Goal: Information Seeking & Learning: Learn about a topic

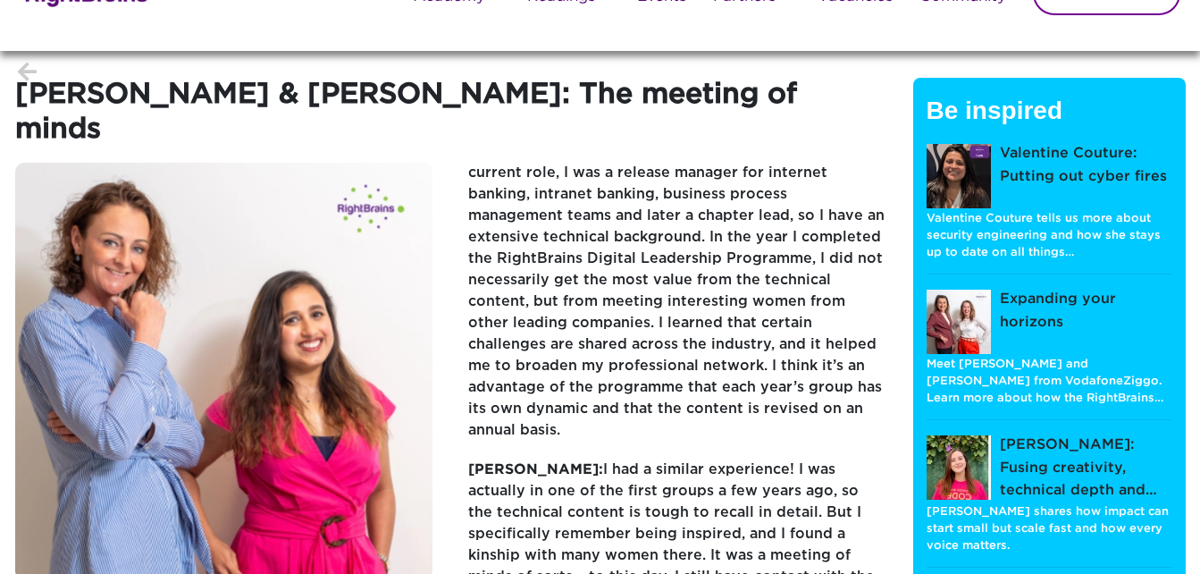
scroll to position [89, 0]
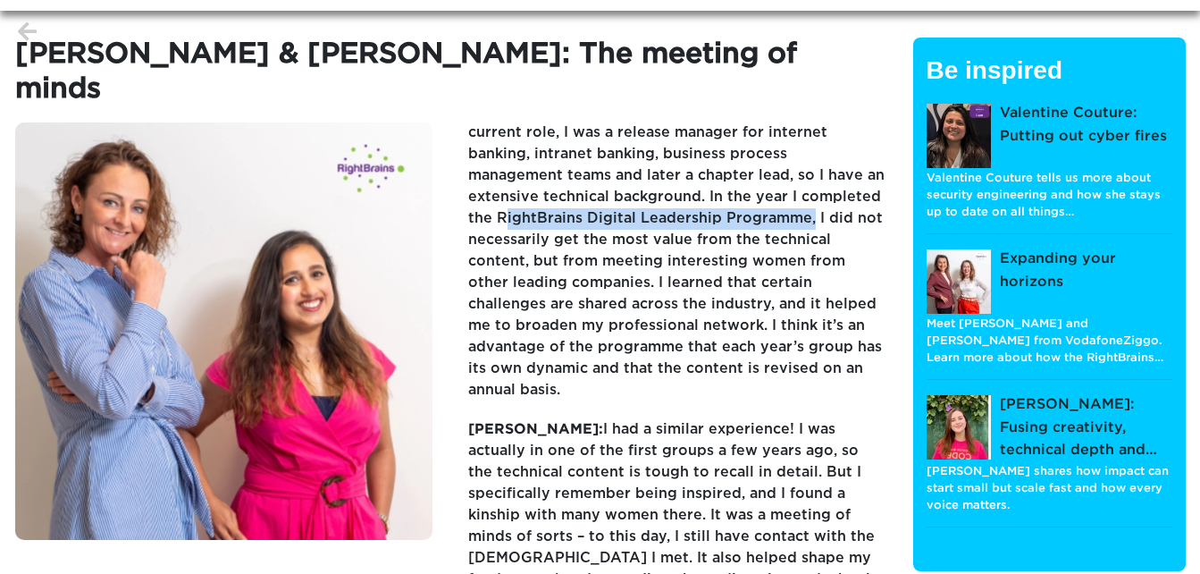
drag, startPoint x: 762, startPoint y: 163, endPoint x: 688, endPoint y: 179, distance: 75.9
copy p "RightBrains Digital Leadership Programme"
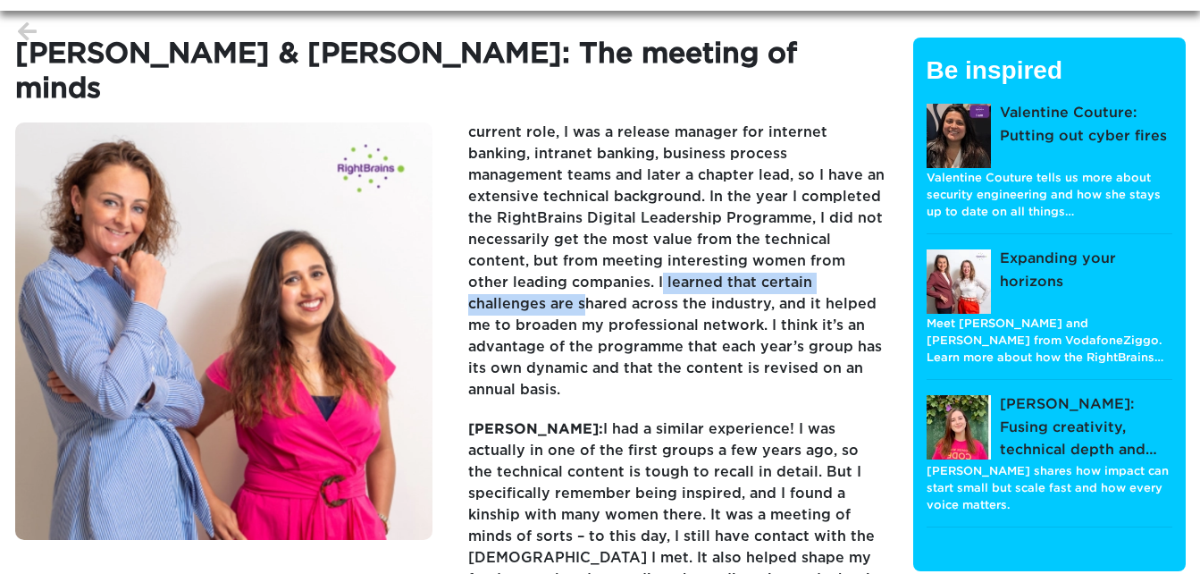
drag, startPoint x: 556, startPoint y: 250, endPoint x: 818, endPoint y: 253, distance: 261.9
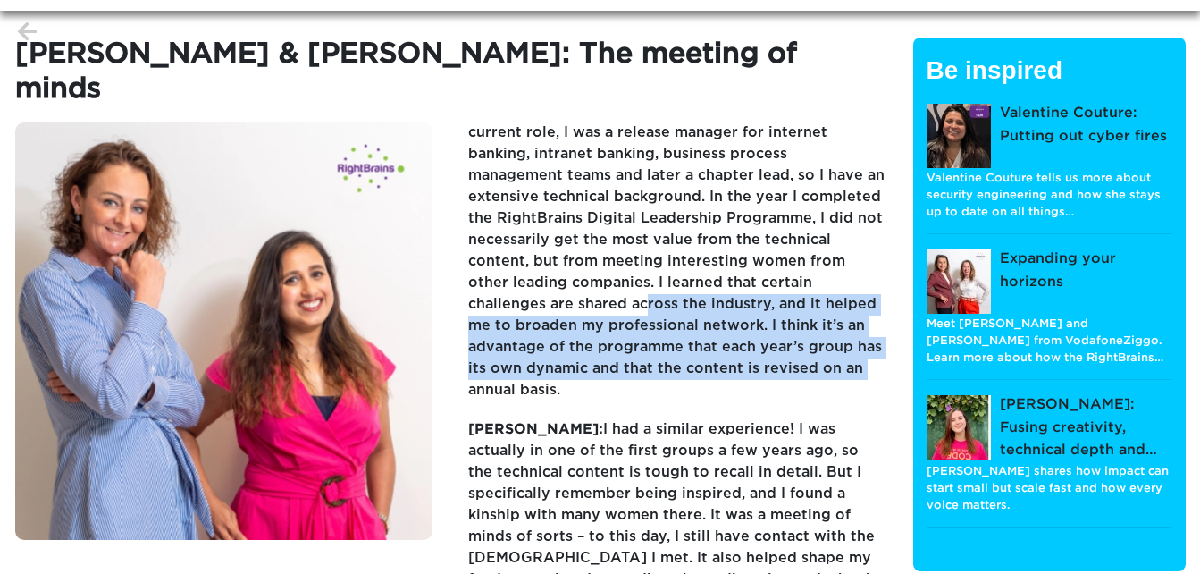
drag, startPoint x: 478, startPoint y: 279, endPoint x: 732, endPoint y: 327, distance: 258.4
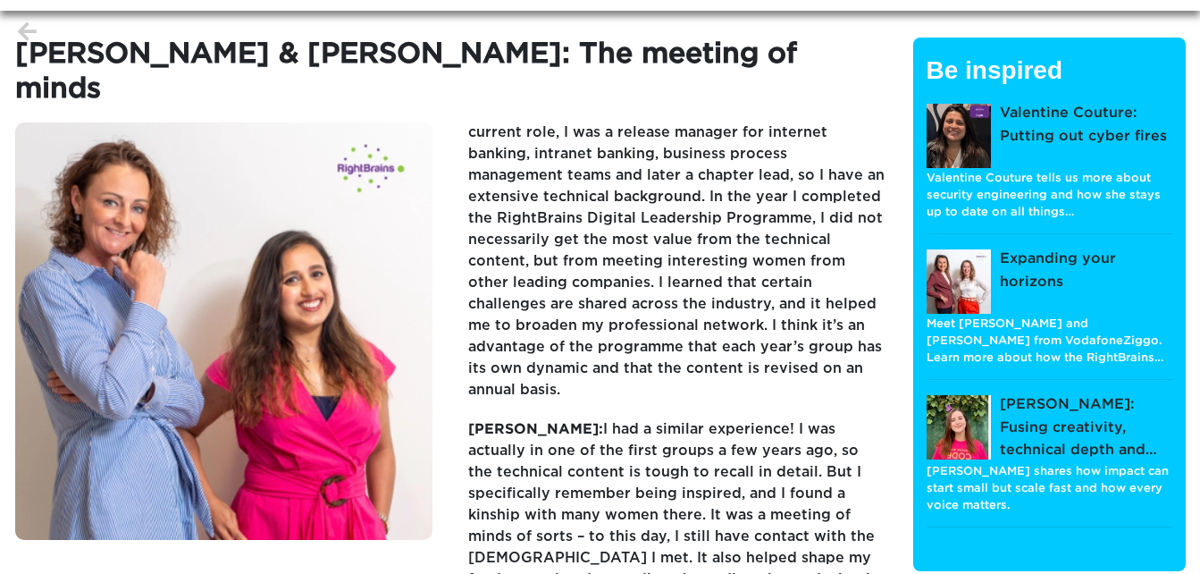
drag, startPoint x: 732, startPoint y: 327, endPoint x: 731, endPoint y: 362, distance: 34.9
click at [731, 419] on p "Paula: I had a similar experience! I was actually in one of the first groups a …" at bounding box center [677, 524] width 418 height 211
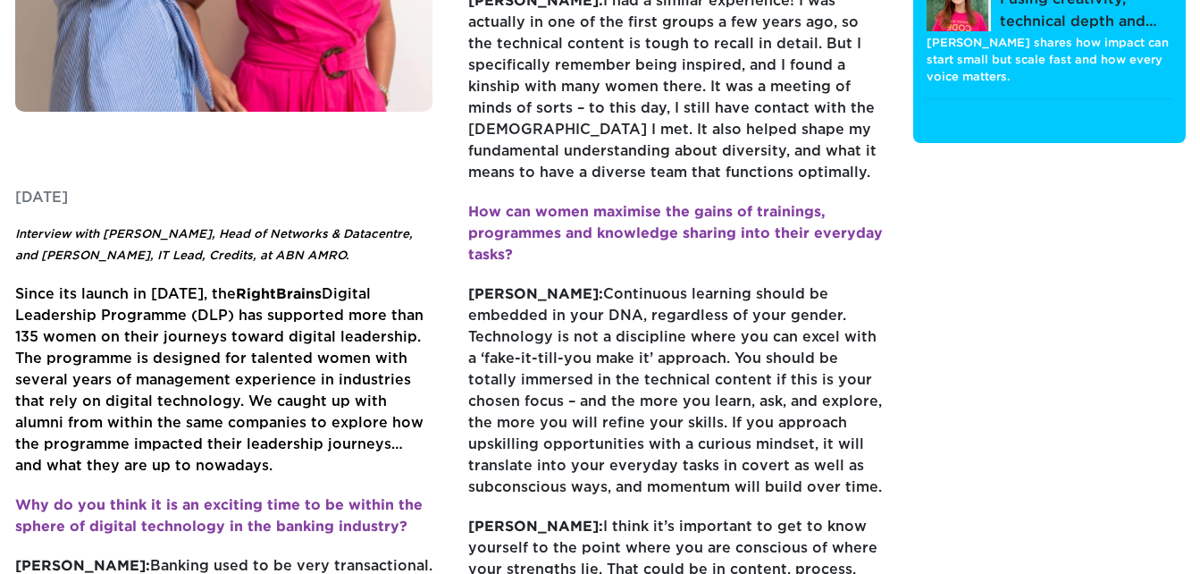
scroll to position [536, 0]
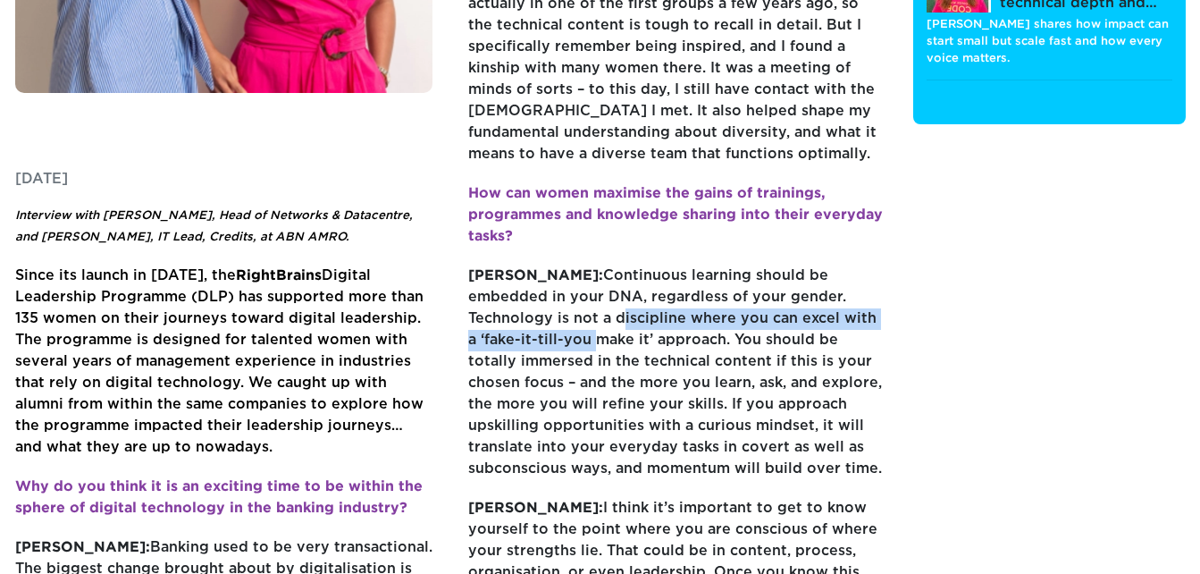
drag, startPoint x: 459, startPoint y: 265, endPoint x: 851, endPoint y: 265, distance: 391.5
click at [851, 265] on div "Friday, July 18, 2025 Interview with Paula Hof-Rubner, Head of Networks & Datac…" at bounding box center [450, 348] width 871 height 1345
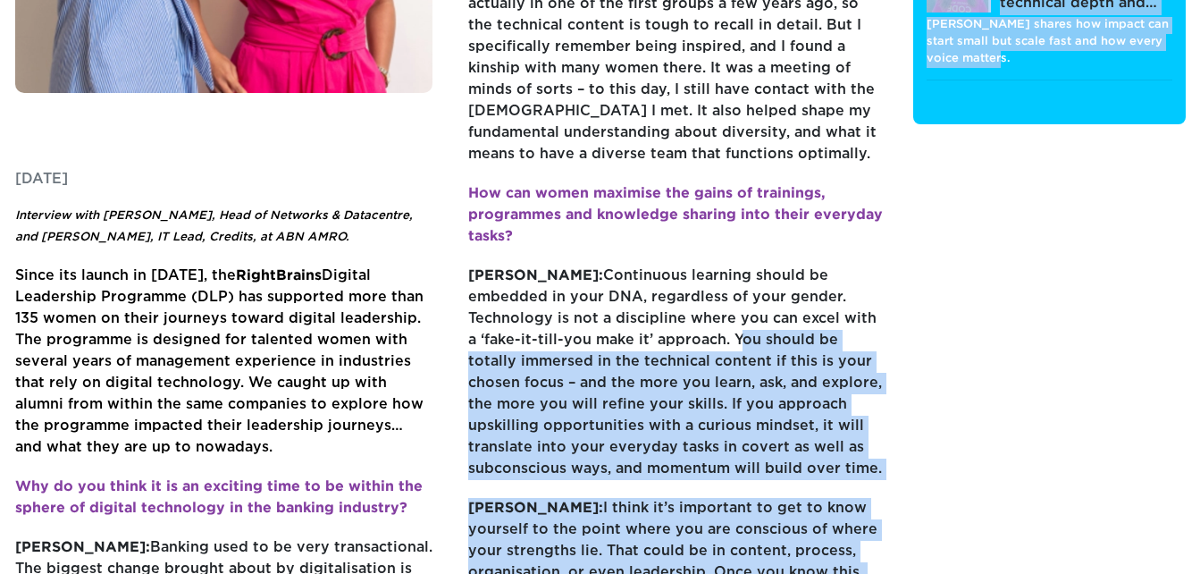
drag, startPoint x: 604, startPoint y: 281, endPoint x: 938, endPoint y: 280, distance: 334.3
click at [938, 280] on div "Paula Hof-Rubner & Namrata Sen: The meeting of minds Friday, July 18, 2025 Inte…" at bounding box center [601, 305] width 1198 height 1429
drag, startPoint x: 938, startPoint y: 280, endPoint x: 880, endPoint y: 327, distance: 75.0
click at [880, 327] on p "Namrata: Continuous learning should be embedded in your DNA, regardless of your…" at bounding box center [677, 381] width 418 height 232
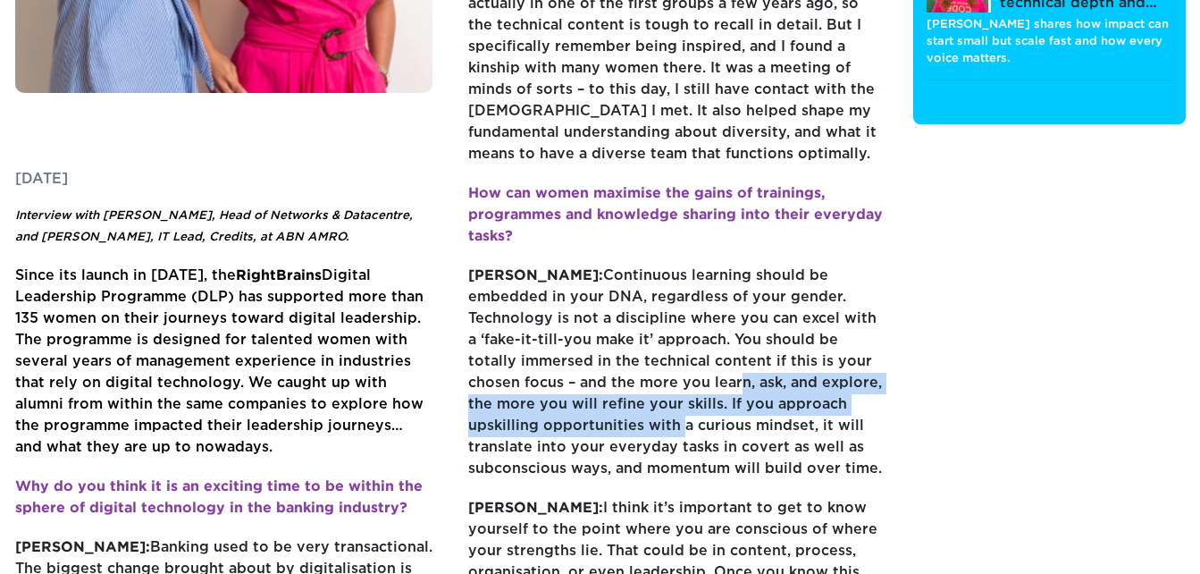
drag, startPoint x: 559, startPoint y: 324, endPoint x: 868, endPoint y: 344, distance: 309.9
click at [868, 344] on p "Namrata: Continuous learning should be embedded in your DNA, regardless of your…" at bounding box center [677, 381] width 418 height 232
click at [578, 355] on p "Namrata: Continuous learning should be embedded in your DNA, regardless of your…" at bounding box center [677, 381] width 418 height 232
click at [551, 349] on p "Namrata: Continuous learning should be embedded in your DNA, regardless of your…" at bounding box center [677, 381] width 418 height 232
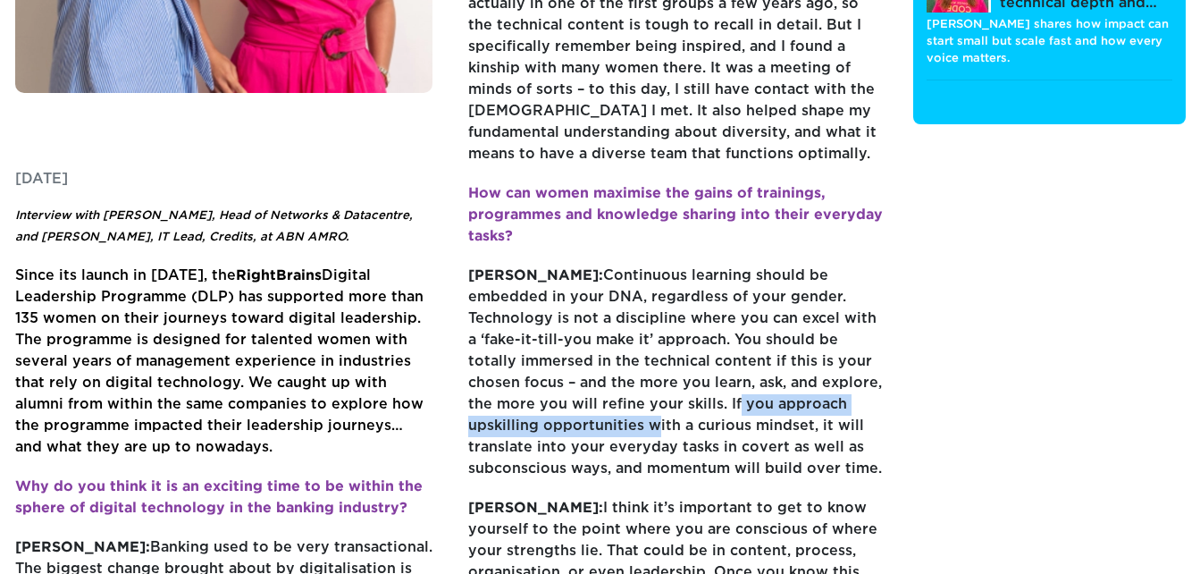
drag, startPoint x: 555, startPoint y: 349, endPoint x: 846, endPoint y: 349, distance: 290.5
click at [846, 349] on p "Namrata: Continuous learning should be embedded in your DNA, regardless of your…" at bounding box center [677, 381] width 418 height 232
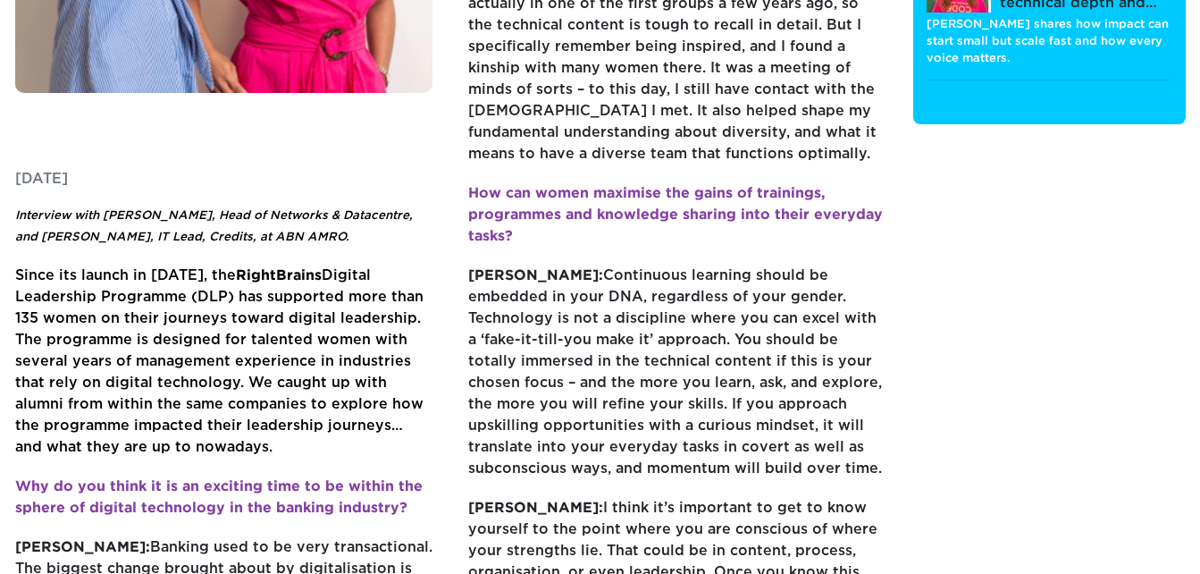
drag, startPoint x: 846, startPoint y: 349, endPoint x: 822, endPoint y: 397, distance: 53.6
click at [822, 397] on p "Namrata: Continuous learning should be embedded in your DNA, regardless of your…" at bounding box center [677, 381] width 418 height 232
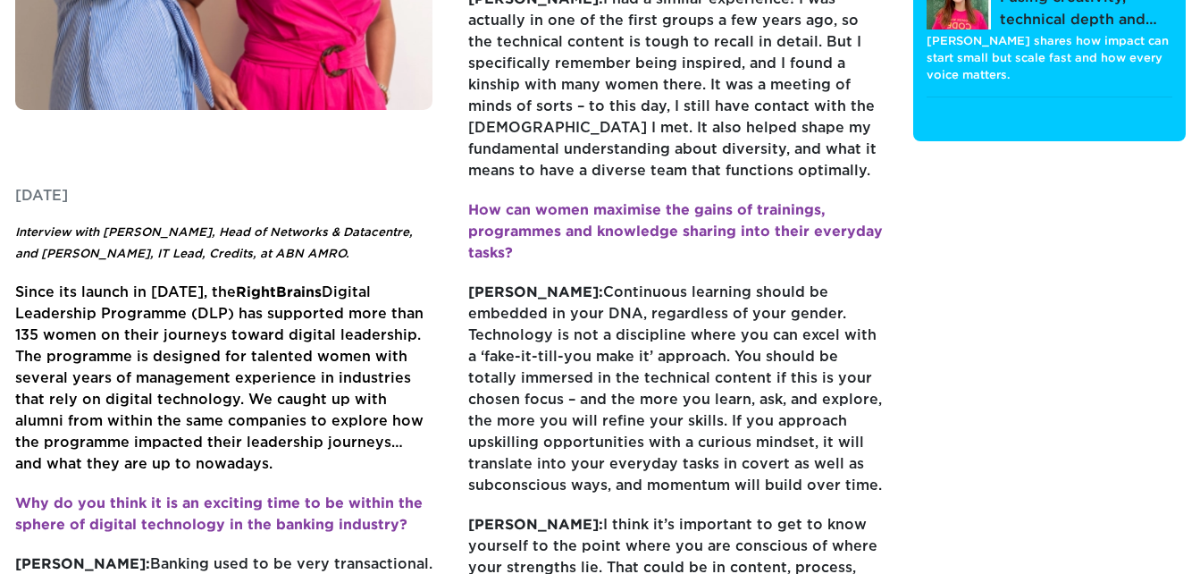
scroll to position [626, 0]
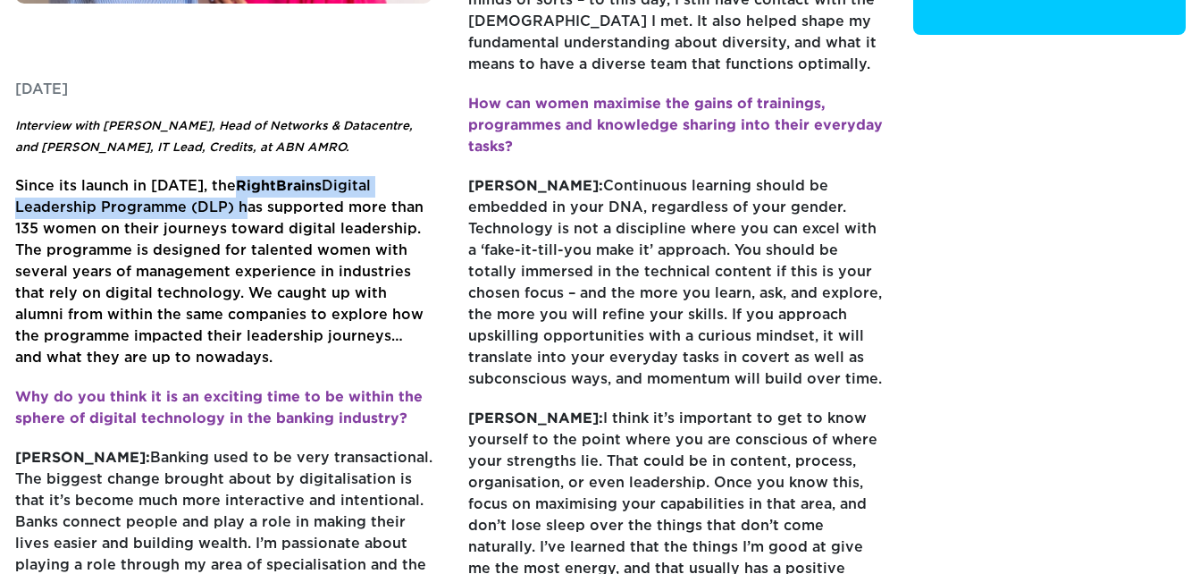
drag, startPoint x: 218, startPoint y: 149, endPoint x: 231, endPoint y: 171, distance: 25.3
click at [231, 180] on span "Since its launch in 2014, the RightBrains Digital Leadership Programme (DLP) ha…" at bounding box center [219, 272] width 408 height 185
copy span "RightBrains Digital Leadership Programme (DLP)"
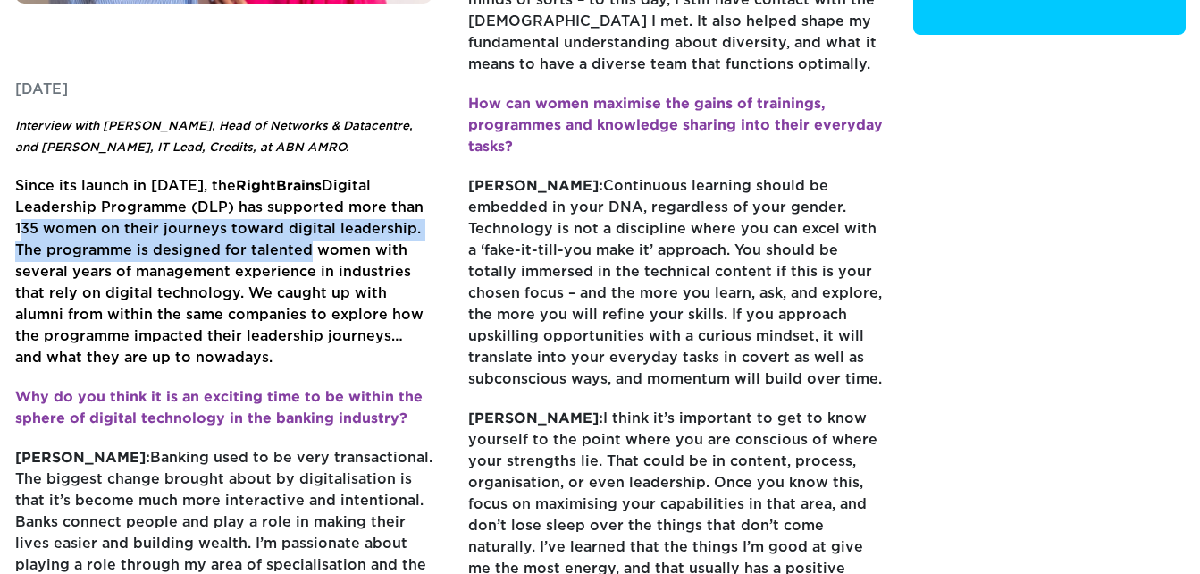
drag, startPoint x: 15, startPoint y: 194, endPoint x: 295, endPoint y: 218, distance: 280.8
click at [295, 218] on span "Since its launch in 2014, the RightBrains Digital Leadership Programme (DLP) ha…" at bounding box center [219, 272] width 408 height 185
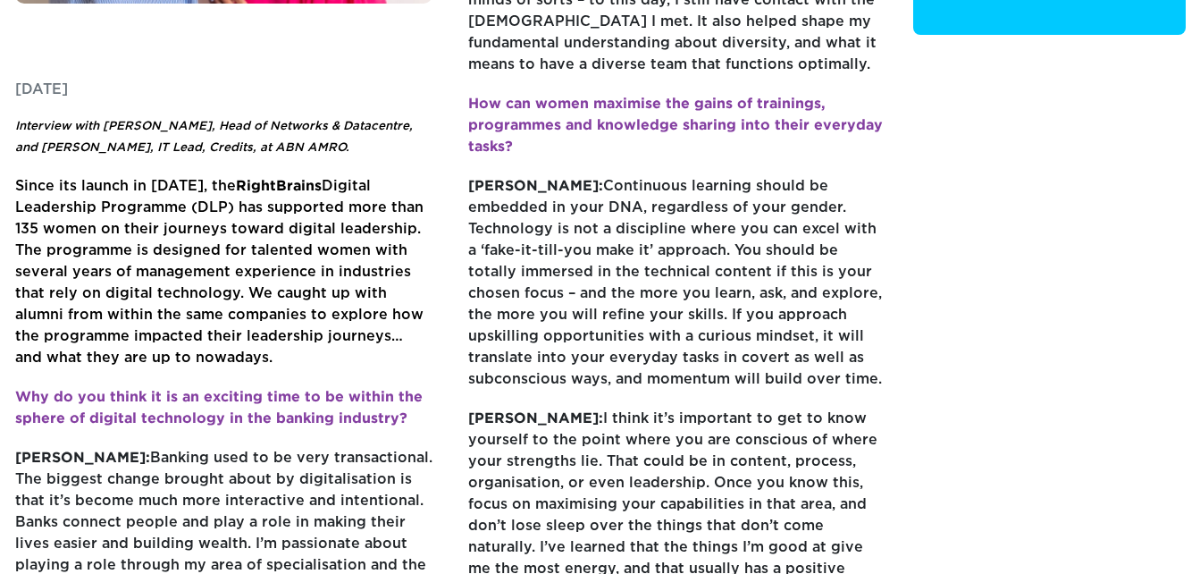
drag, startPoint x: 295, startPoint y: 218, endPoint x: 211, endPoint y: 242, distance: 87.4
click at [211, 242] on span "Since its launch in 2014, the RightBrains Digital Leadership Programme (DLP) ha…" at bounding box center [219, 272] width 408 height 185
drag, startPoint x: 183, startPoint y: 238, endPoint x: 221, endPoint y: 238, distance: 37.5
click at [221, 238] on span "Since its launch in 2014, the RightBrains Digital Leadership Programme (DLP) ha…" at bounding box center [219, 272] width 408 height 185
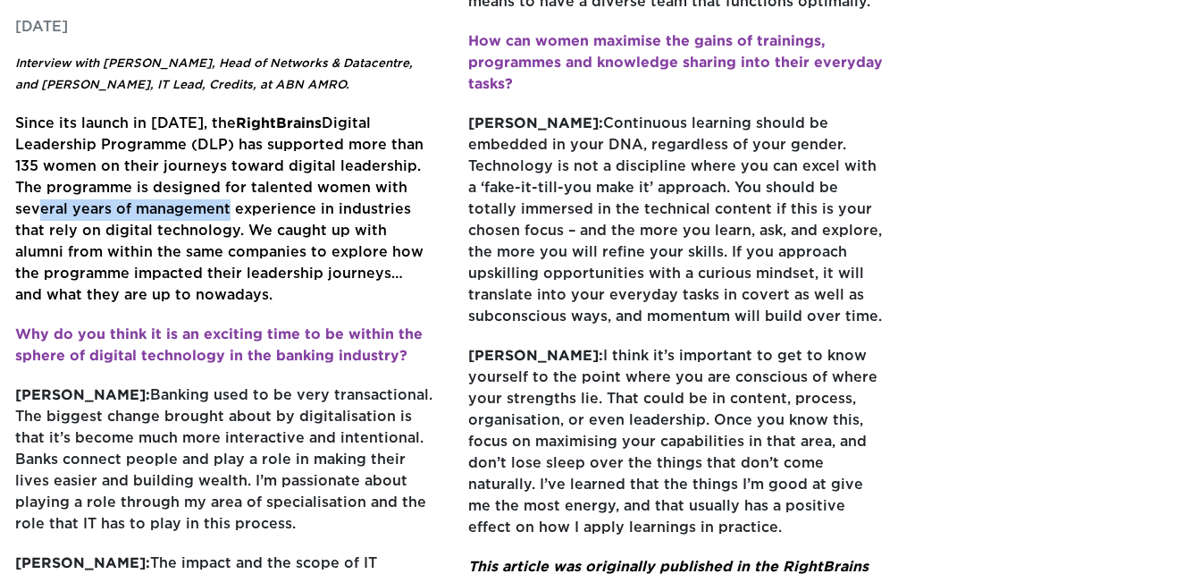
scroll to position [715, 0]
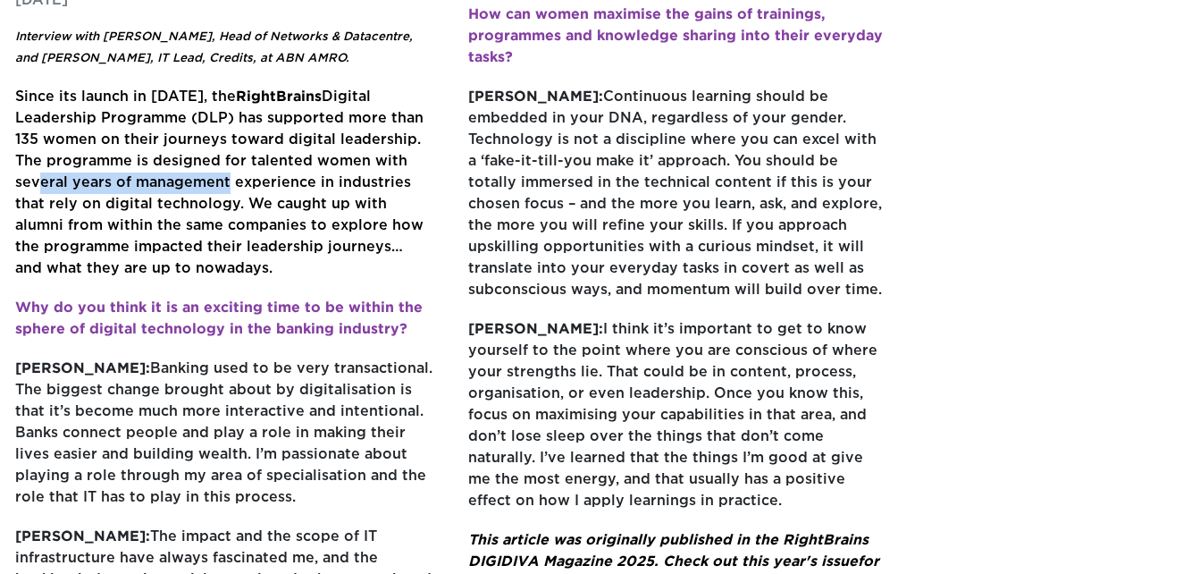
drag, startPoint x: 50, startPoint y: 190, endPoint x: 241, endPoint y: 234, distance: 196.2
click at [241, 234] on p "Since its launch in 2014, the RightBrains Digital Leadership Programme (DLP) ha…" at bounding box center [224, 192] width 418 height 211
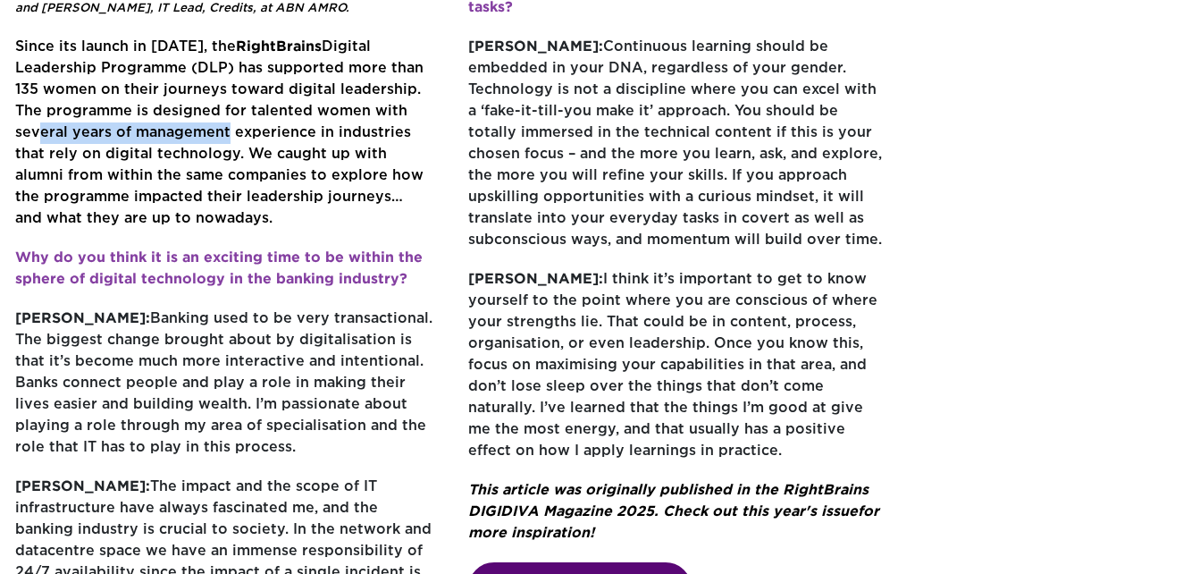
scroll to position [804, 0]
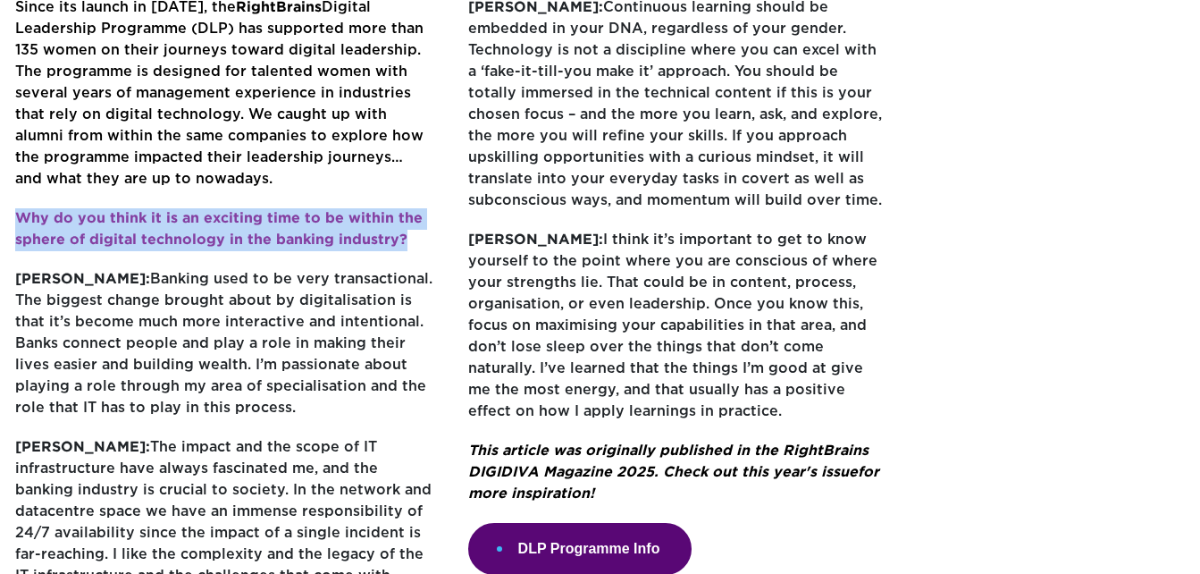
drag, startPoint x: 6, startPoint y: 181, endPoint x: 410, endPoint y: 209, distance: 404.9
click at [410, 209] on div "Paula Hof-Rubner & Namrata Sen: The meeting of minds Friday, July 18, 2025 Inte…" at bounding box center [451, 37] width 898 height 1429
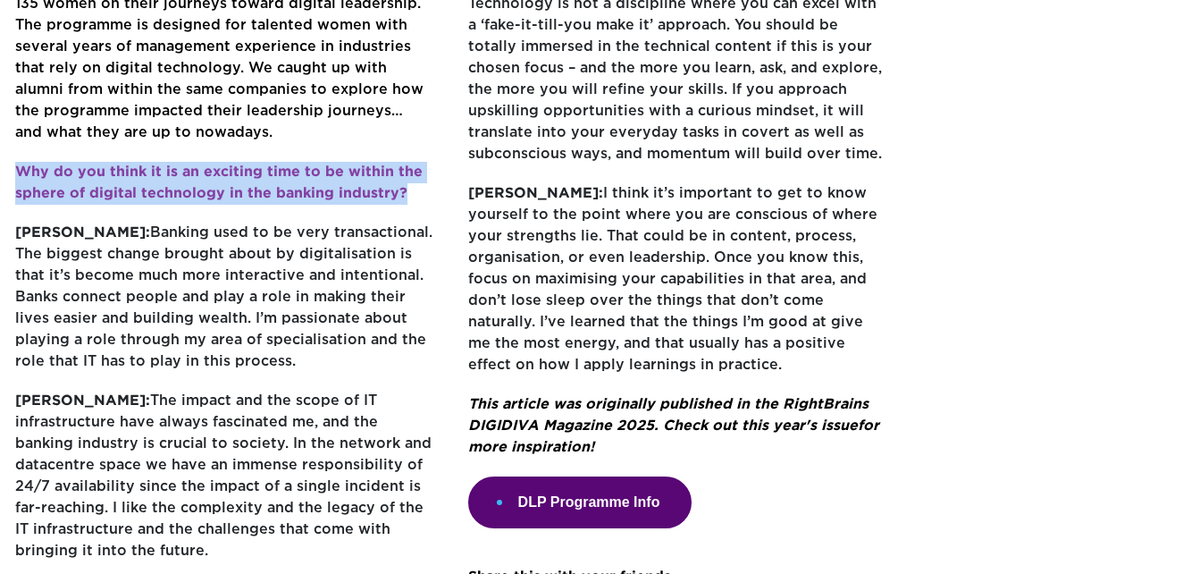
scroll to position [983, 0]
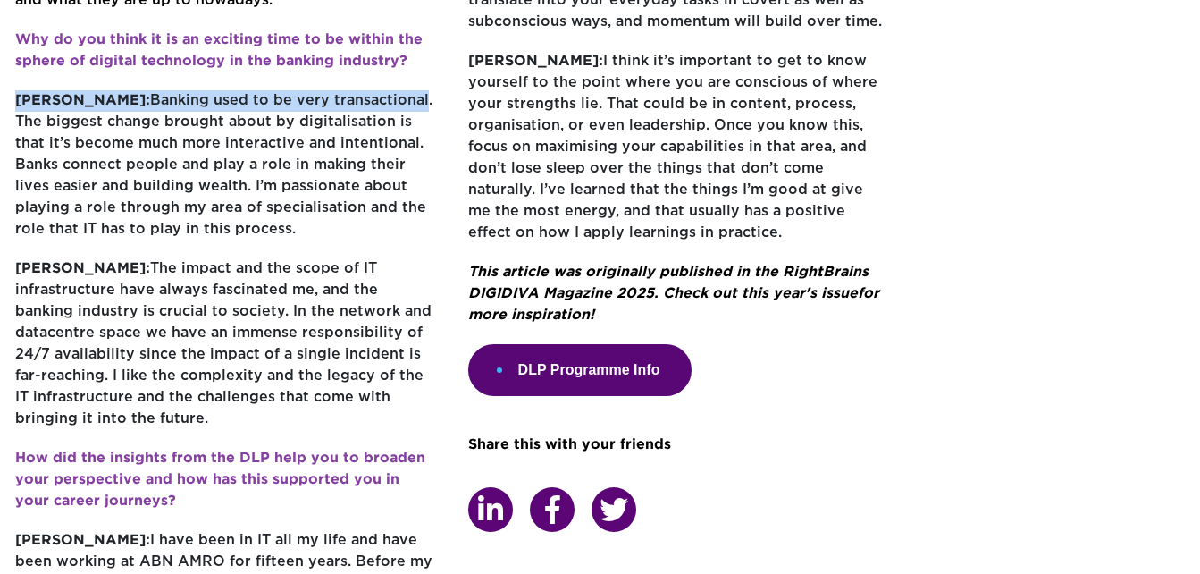
drag, startPoint x: 4, startPoint y: 65, endPoint x: 353, endPoint y: 64, distance: 349.5
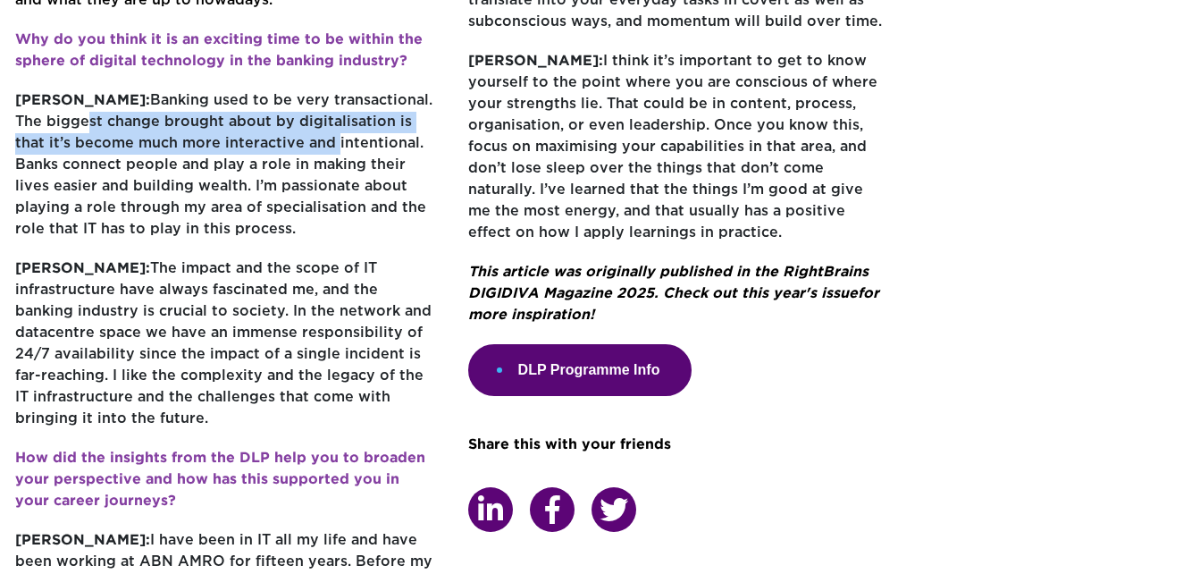
drag, startPoint x: 51, startPoint y: 93, endPoint x: 269, endPoint y: 114, distance: 219.1
click at [269, 114] on p "Namrata: Banking used to be very transactional. The biggest change brought abou…" at bounding box center [224, 174] width 418 height 168
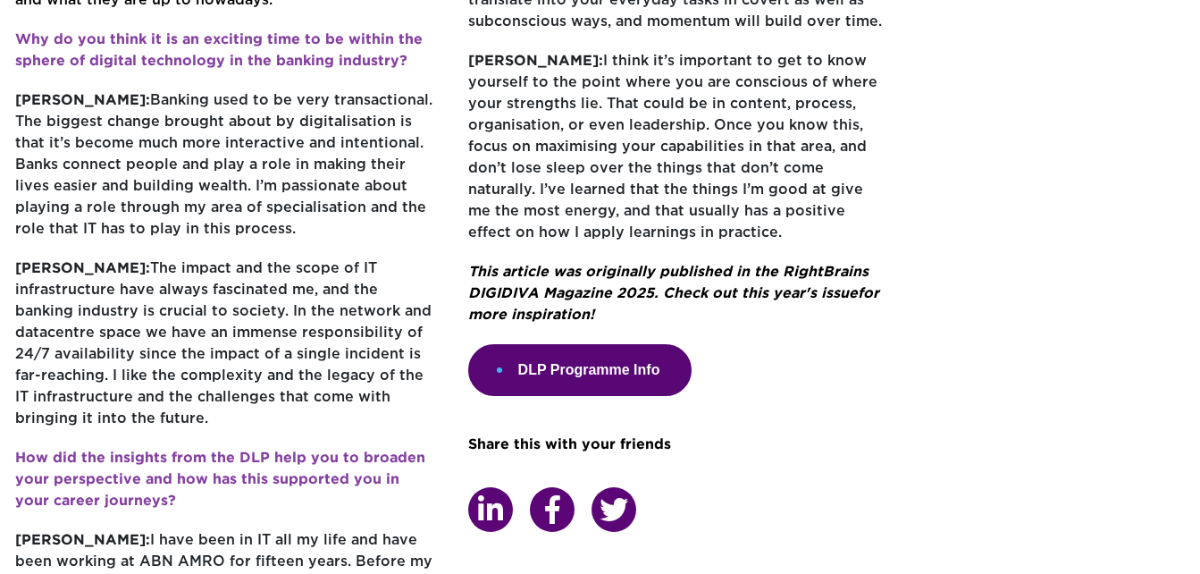
drag, startPoint x: 269, startPoint y: 114, endPoint x: 252, endPoint y: 183, distance: 70.9
click at [252, 183] on p "Namrata: Banking used to be very transactional. The biggest change brought abou…" at bounding box center [224, 174] width 418 height 168
drag, startPoint x: 215, startPoint y: 151, endPoint x: 395, endPoint y: 151, distance: 179.7
click at [395, 151] on p "Namrata: Banking used to be very transactional. The biggest change brought abou…" at bounding box center [224, 174] width 418 height 168
click at [223, 156] on p "Namrata: Banking used to be very transactional. The biggest change brought abou…" at bounding box center [224, 174] width 418 height 168
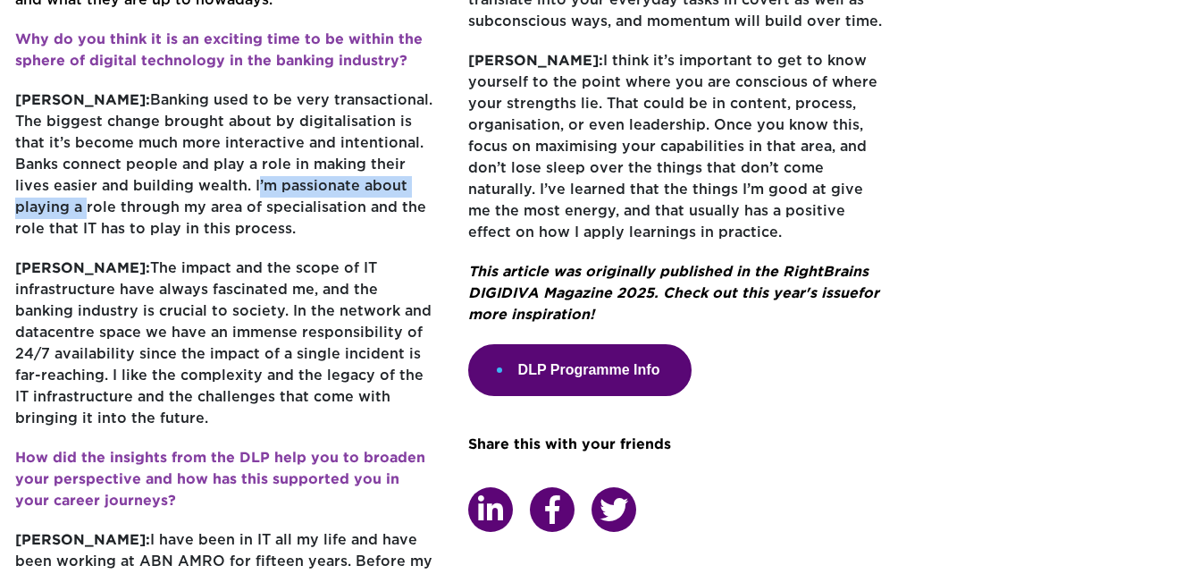
drag, startPoint x: 214, startPoint y: 156, endPoint x: 439, endPoint y: 160, distance: 225.3
drag, startPoint x: 13, startPoint y: 173, endPoint x: 235, endPoint y: 188, distance: 223.0
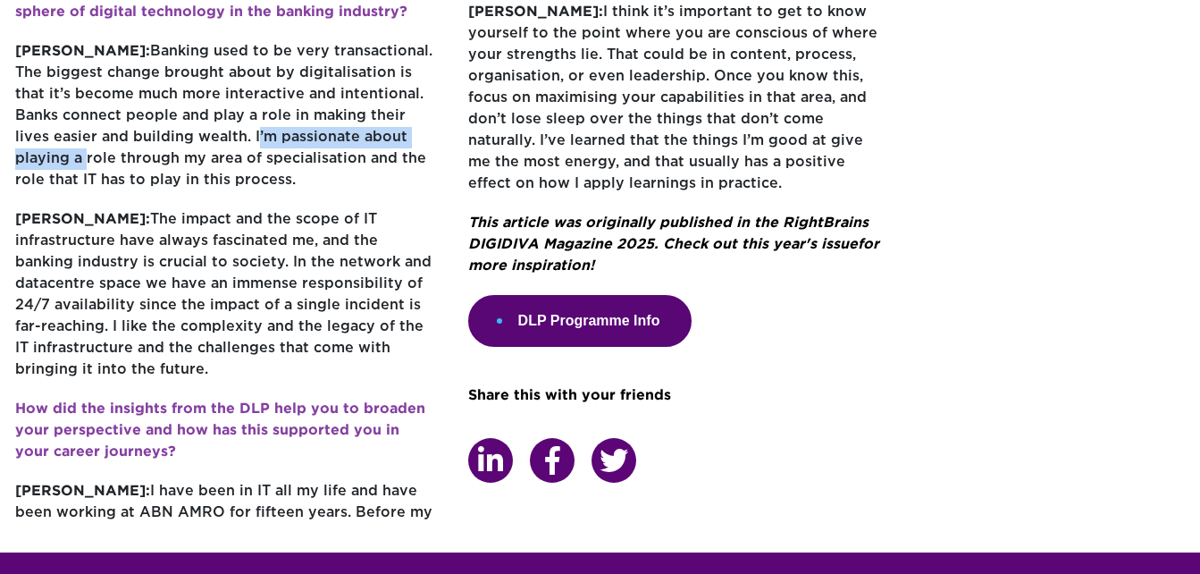
scroll to position [1073, 0]
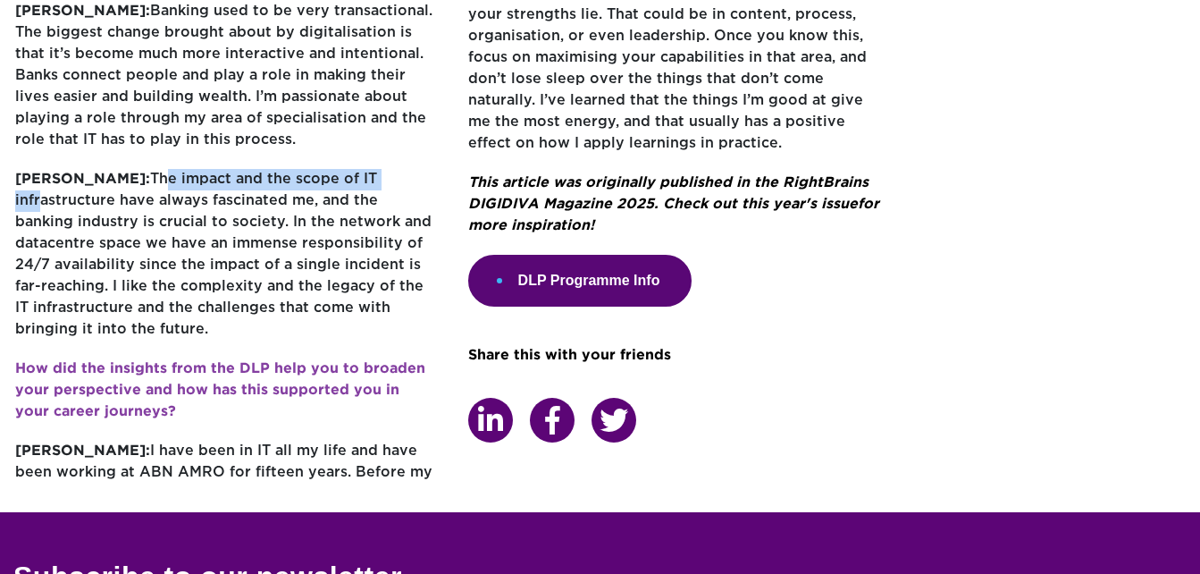
drag, startPoint x: 71, startPoint y: 144, endPoint x: 311, endPoint y: 144, distance: 240.4
click at [311, 169] on p "Paula: The impact and the scope of IT infrastructure have always fascinated me,…" at bounding box center [224, 263] width 418 height 189
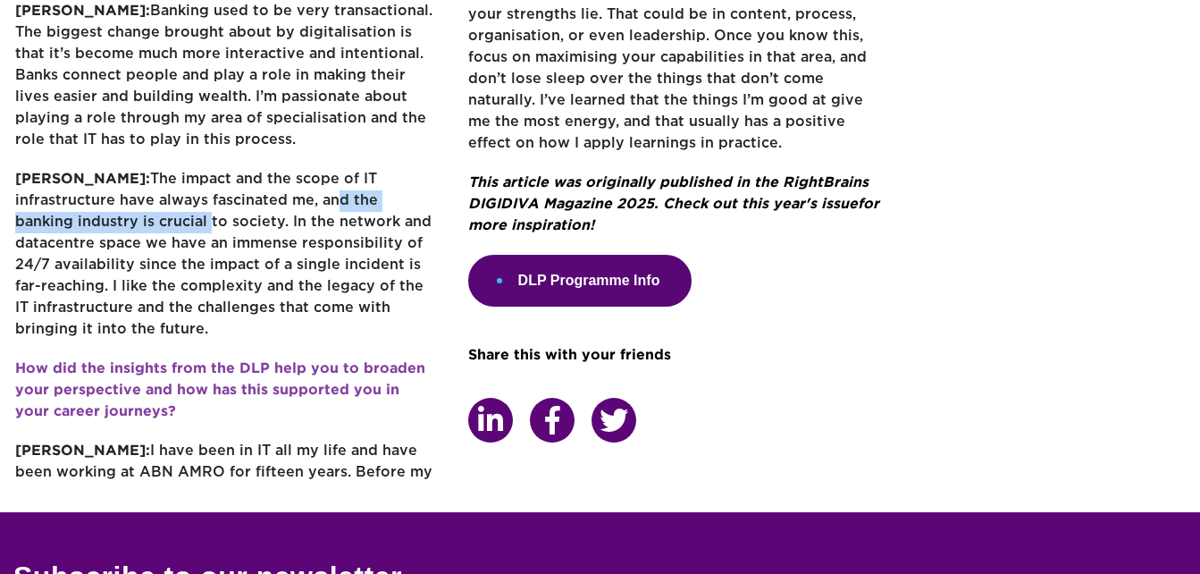
drag, startPoint x: 311, startPoint y: 144, endPoint x: 433, endPoint y: 164, distance: 124.0
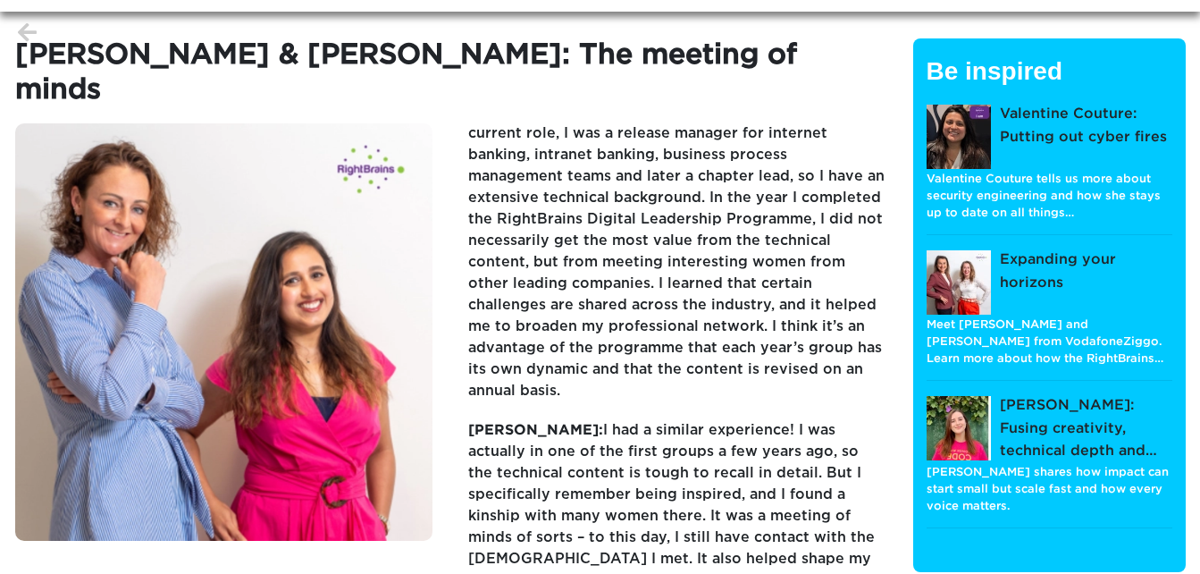
scroll to position [89, 0]
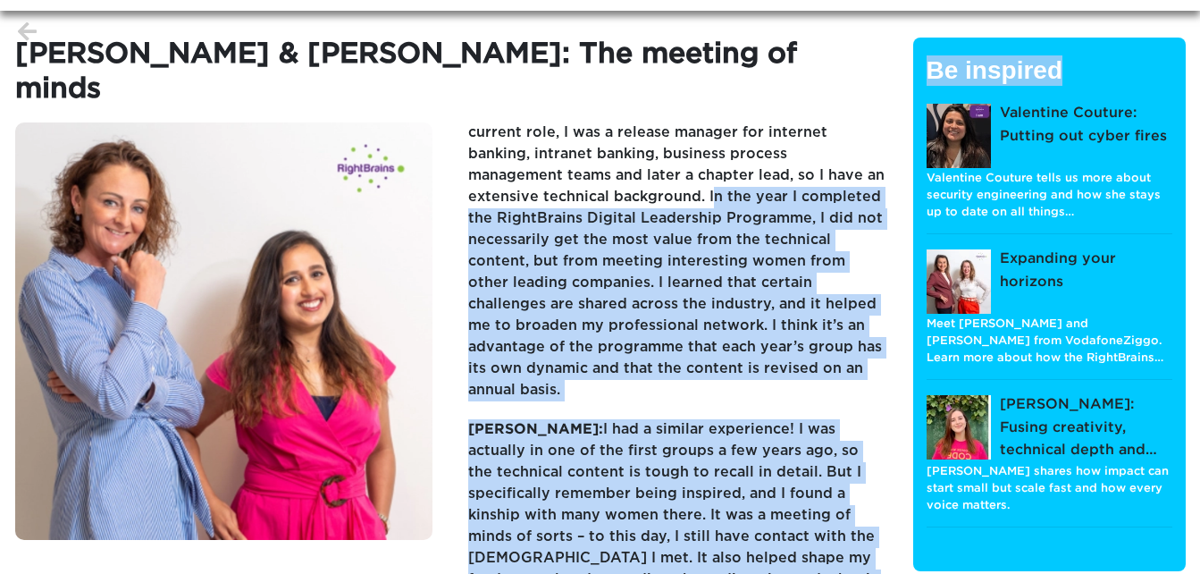
drag, startPoint x: 564, startPoint y: 164, endPoint x: 937, endPoint y: 164, distance: 372.7
drag, startPoint x: 937, startPoint y: 164, endPoint x: 739, endPoint y: 206, distance: 201.9
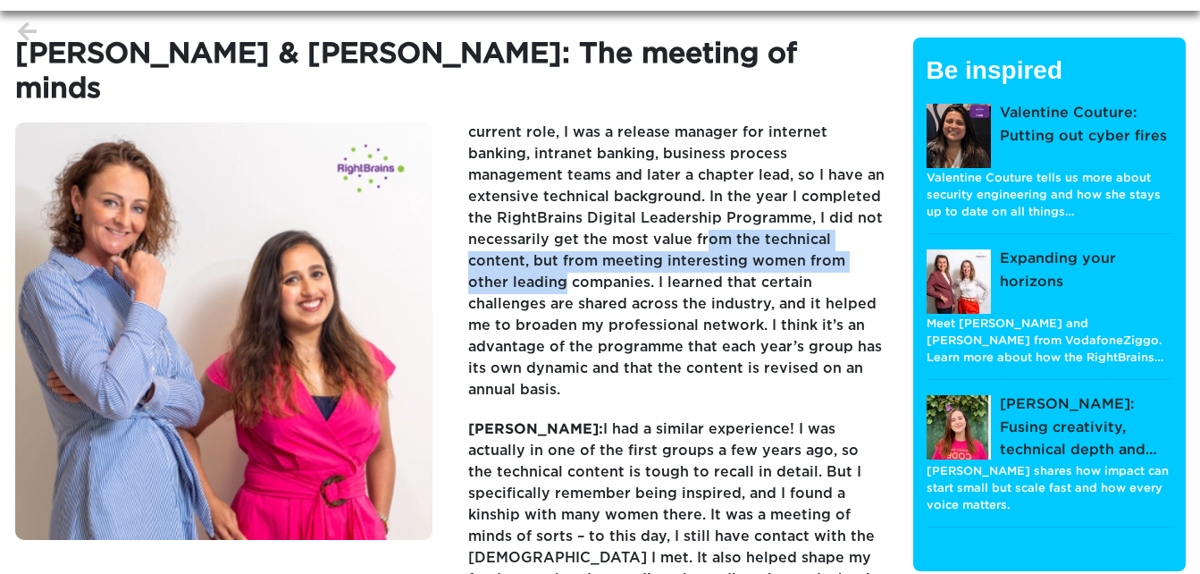
drag, startPoint x: 583, startPoint y: 201, endPoint x: 796, endPoint y: 223, distance: 214.7
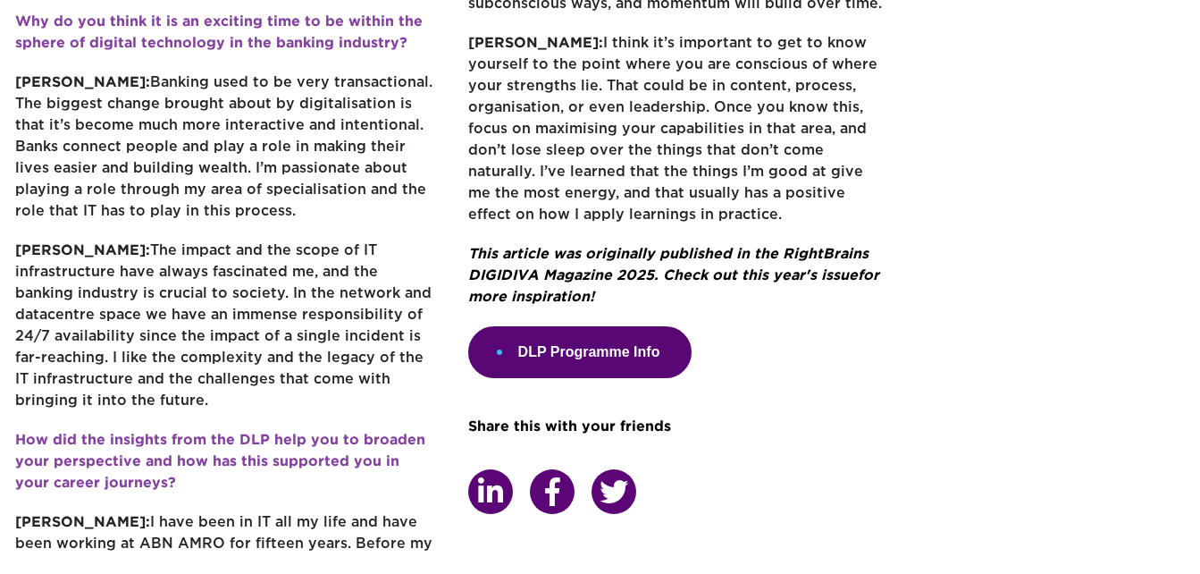
scroll to position [1162, 0]
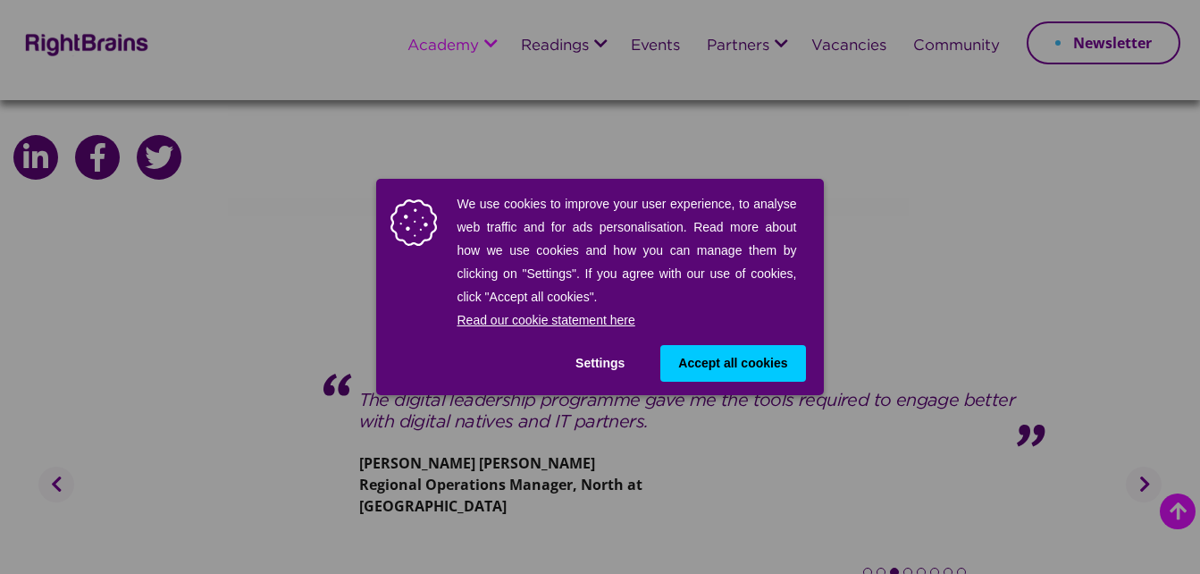
scroll to position [3039, 0]
